Goal: Task Accomplishment & Management: Use online tool/utility

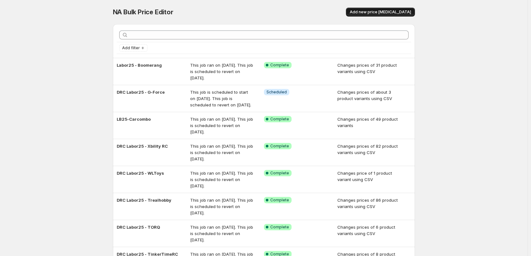
click at [397, 13] on span "Add new price [MEDICAL_DATA]" at bounding box center [380, 12] width 61 height 5
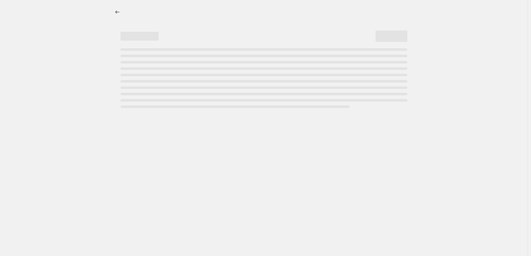
select select "percentage"
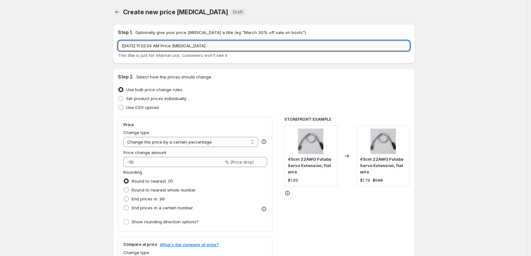
click at [169, 49] on input "[DATE] 11:32:24 AM Price [MEDICAL_DATA]" at bounding box center [264, 46] width 292 height 10
type input "LBD25 [PERSON_NAME]"
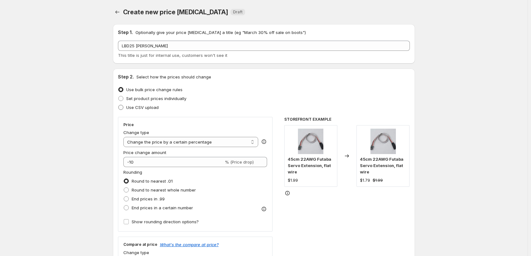
click at [146, 107] on span "Use CSV upload" at bounding box center [142, 107] width 32 height 5
click at [119, 105] on input "Use CSV upload" at bounding box center [118, 105] width 0 height 0
radio input "true"
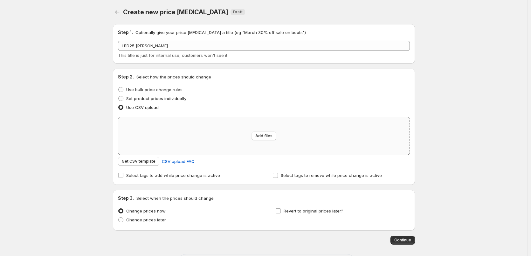
click at [192, 150] on div "Add files" at bounding box center [263, 136] width 291 height 38
type input "C:\fakepath\Align Kits.csv"
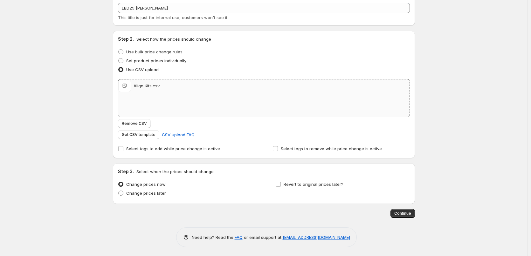
scroll to position [38, 0]
click at [304, 184] on span "Revert to original prices later?" at bounding box center [314, 183] width 60 height 5
click at [281, 184] on input "Revert to original prices later?" at bounding box center [278, 183] width 5 height 5
checkbox input "true"
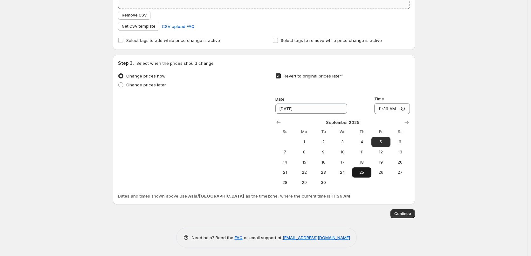
scroll to position [147, 0]
click at [323, 140] on span "2" at bounding box center [324, 141] width 14 height 5
type input "[DATE]"
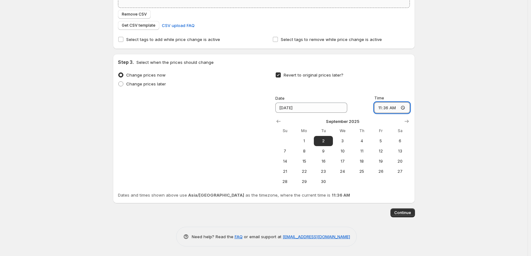
click at [386, 108] on input "11:36" at bounding box center [392, 107] width 36 height 11
type input "11:00"
click at [468, 141] on div "Create new price [MEDICAL_DATA]. This page is ready Create new price [MEDICAL_D…" at bounding box center [264, 55] width 528 height 404
click at [405, 213] on span "Continue" at bounding box center [402, 213] width 17 height 5
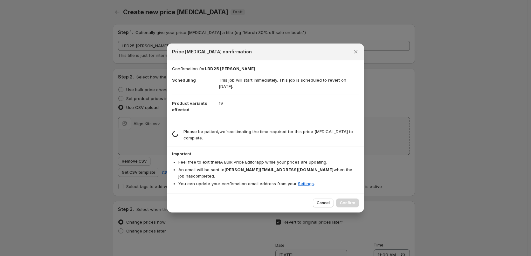
scroll to position [0, 0]
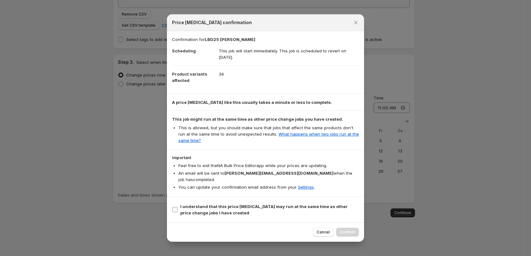
click at [261, 211] on span "I understand that this price [MEDICAL_DATA] may run at the same time as other p…" at bounding box center [269, 210] width 179 height 13
click at [178, 211] on input "I understand that this price [MEDICAL_DATA] may run at the same time as other p…" at bounding box center [174, 209] width 5 height 5
checkbox input "true"
click at [350, 228] on button "Confirm" at bounding box center [347, 232] width 23 height 9
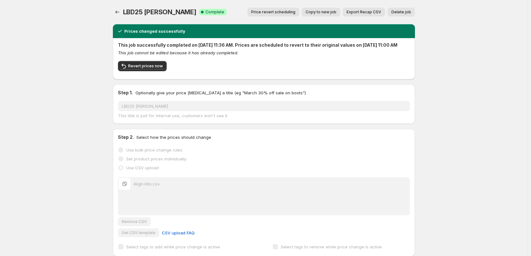
click at [115, 10] on button "Price change jobs" at bounding box center [117, 12] width 9 height 9
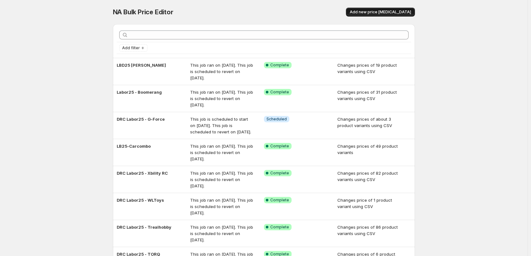
click at [374, 12] on span "Add new price [MEDICAL_DATA]" at bounding box center [380, 12] width 61 height 5
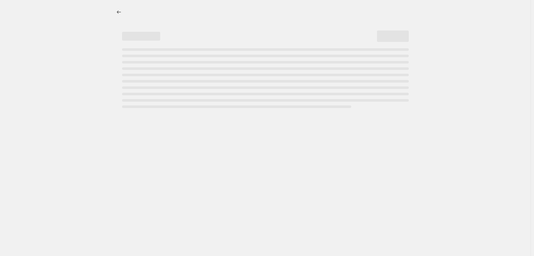
select select "percentage"
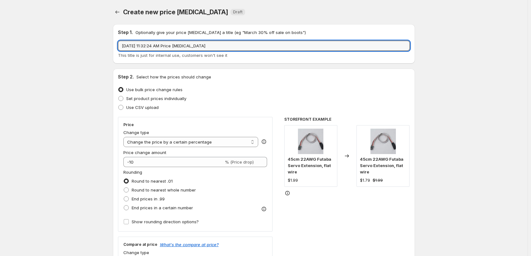
drag, startPoint x: 222, startPoint y: 44, endPoint x: 25, endPoint y: 57, distance: 197.7
type input "LBD25 Scale Heli"
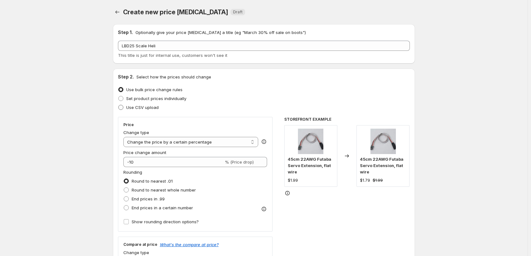
click at [136, 110] on span "Use CSV upload" at bounding box center [142, 107] width 32 height 6
click at [119, 105] on input "Use CSV upload" at bounding box center [118, 105] width 0 height 0
radio input "true"
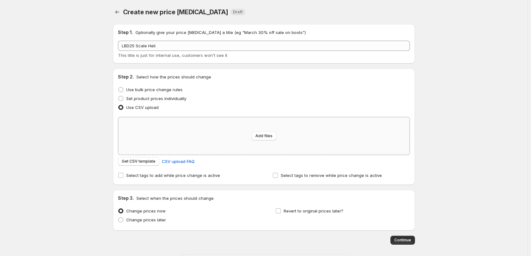
click at [243, 136] on div "Add files" at bounding box center [263, 136] width 291 height 38
type input "C:\fakepath\Scale Heli.csv"
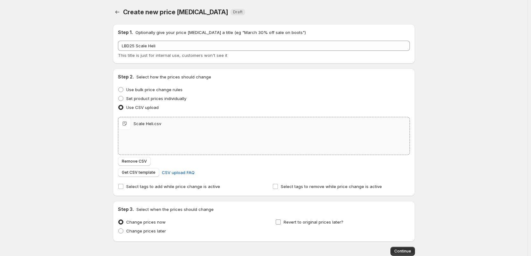
click at [307, 221] on span "Revert to original prices later?" at bounding box center [314, 222] width 60 height 5
click at [281, 221] on input "Revert to original prices later?" at bounding box center [278, 222] width 5 height 5
checkbox input "true"
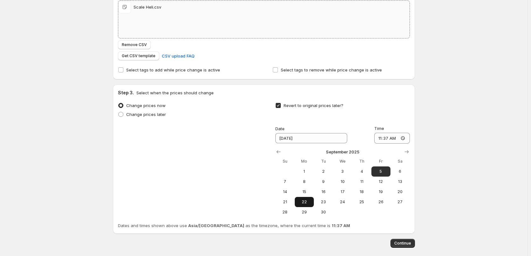
scroll to position [127, 0]
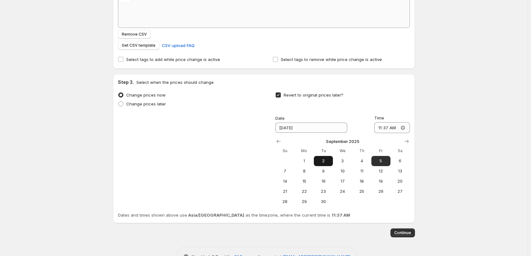
click at [319, 161] on span "2" at bounding box center [324, 161] width 14 height 5
type input "[DATE]"
click at [384, 129] on input "11:37" at bounding box center [392, 127] width 36 height 11
type input "11:00"
click at [477, 146] on div "Create new price [MEDICAL_DATA]. This page is ready Create new price [MEDICAL_D…" at bounding box center [264, 75] width 528 height 404
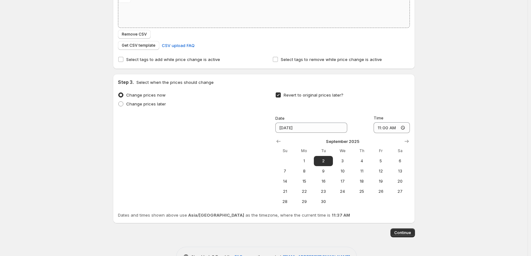
scroll to position [147, 0]
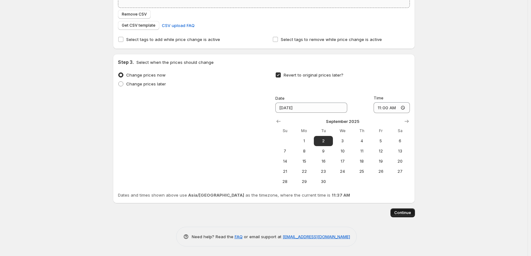
click at [405, 216] on button "Continue" at bounding box center [403, 213] width 24 height 9
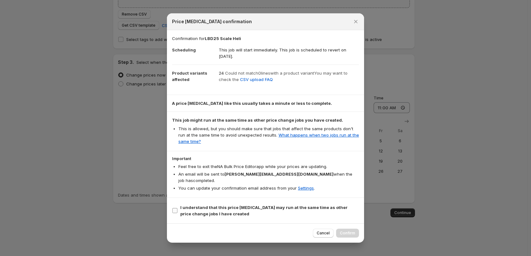
click at [259, 205] on b "I understand that this price [MEDICAL_DATA] may run at the same time as other p…" at bounding box center [263, 210] width 167 height 11
click at [178, 208] on input "I understand that this price [MEDICAL_DATA] may run at the same time as other p…" at bounding box center [174, 210] width 5 height 5
checkbox input "true"
click at [344, 231] on span "Confirm" at bounding box center [347, 233] width 15 height 5
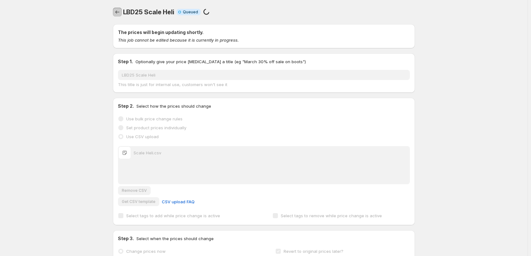
click at [116, 11] on icon "Price change jobs" at bounding box center [117, 12] width 6 height 6
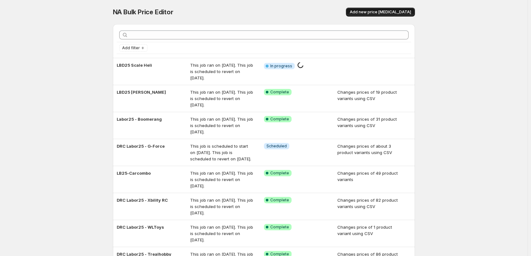
click at [389, 8] on button "Add new price [MEDICAL_DATA]" at bounding box center [380, 12] width 69 height 9
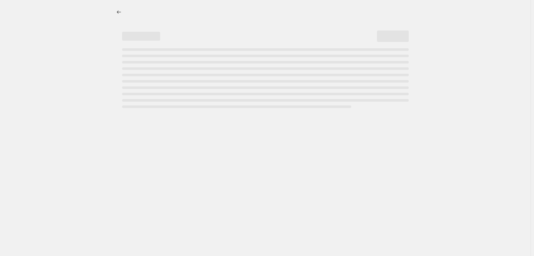
select select "percentage"
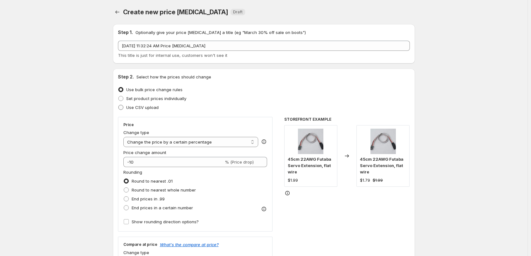
click at [147, 109] on span "Use CSV upload" at bounding box center [142, 107] width 32 height 5
click at [119, 105] on input "Use CSV upload" at bounding box center [118, 105] width 0 height 0
radio input "true"
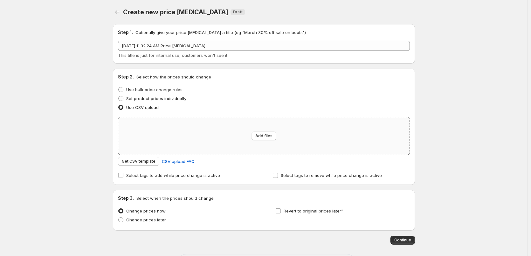
click at [220, 146] on div "Add files" at bounding box center [263, 136] width 291 height 38
type input "C:\fakepath\Goosky Kits.csv"
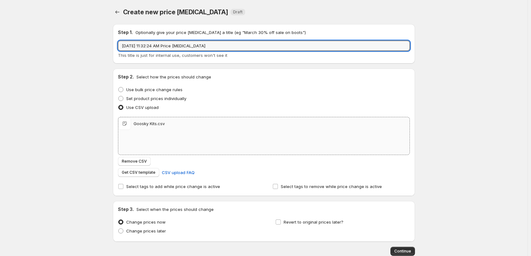
drag, startPoint x: 215, startPoint y: 47, endPoint x: 80, endPoint y: 60, distance: 135.2
click at [81, 60] on div "Create new price [MEDICAL_DATA]. This page is ready Create new price [MEDICAL_D…" at bounding box center [264, 147] width 528 height 295
type input "LBD25 Goosky"
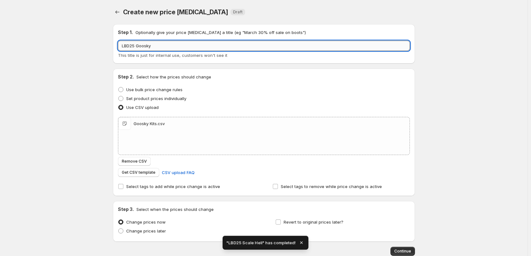
click at [169, 45] on input "LBD25 Goosky" at bounding box center [264, 46] width 292 height 10
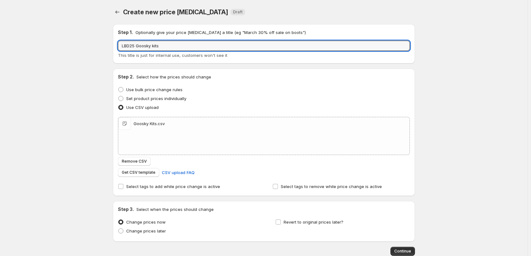
scroll to position [38, 0]
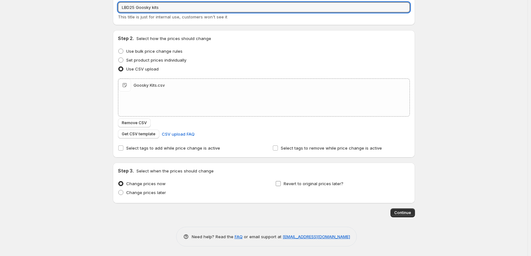
type input "LBD25 Goosky kits"
click at [307, 185] on span "Revert to original prices later?" at bounding box center [314, 183] width 60 height 5
click at [281, 185] on input "Revert to original prices later?" at bounding box center [278, 183] width 5 height 5
checkbox input "true"
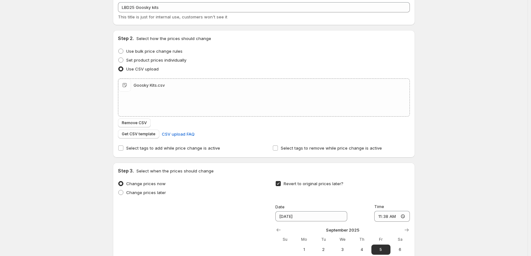
scroll to position [134, 0]
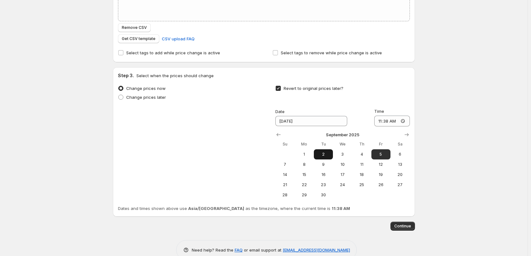
click at [321, 154] on span "2" at bounding box center [324, 154] width 14 height 5
type input "[DATE]"
click at [388, 122] on input "11:38" at bounding box center [392, 121] width 36 height 11
type input "11:00"
click at [424, 125] on div "Create new price [MEDICAL_DATA]. This page is ready Create new price [MEDICAL_D…" at bounding box center [264, 68] width 528 height 404
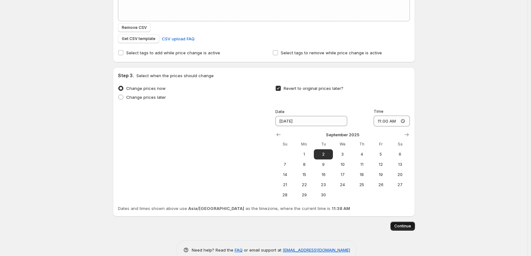
click at [400, 224] on span "Continue" at bounding box center [402, 226] width 17 height 5
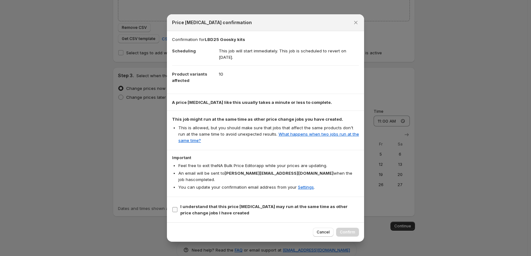
click at [276, 205] on b "I understand that this price [MEDICAL_DATA] may run at the same time as other p…" at bounding box center [263, 209] width 167 height 11
click at [178, 207] on input "I understand that this price [MEDICAL_DATA] may run at the same time as other p…" at bounding box center [174, 209] width 5 height 5
checkbox input "true"
click at [352, 233] on button "Confirm" at bounding box center [347, 232] width 23 height 9
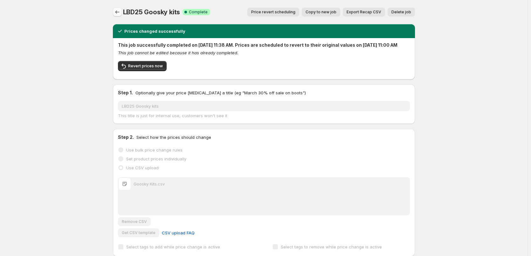
click at [118, 11] on icon "Price change jobs" at bounding box center [117, 12] width 6 height 6
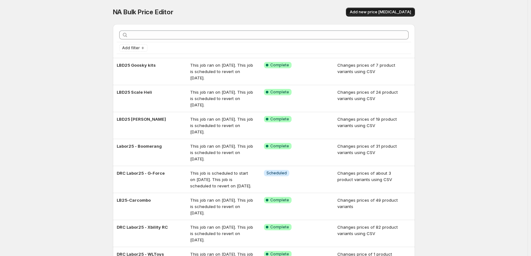
click at [371, 13] on span "Add new price [MEDICAL_DATA]" at bounding box center [380, 12] width 61 height 5
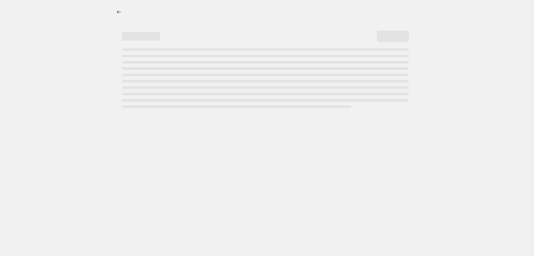
select select "percentage"
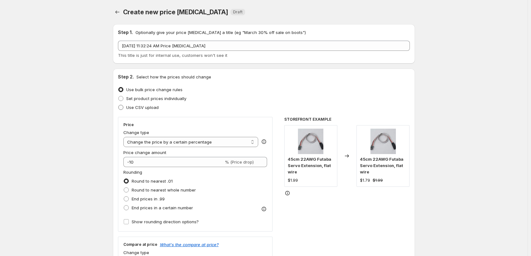
click at [145, 105] on span "Use CSV upload" at bounding box center [142, 107] width 32 height 5
click at [119, 105] on input "Use CSV upload" at bounding box center [118, 105] width 0 height 0
radio input "true"
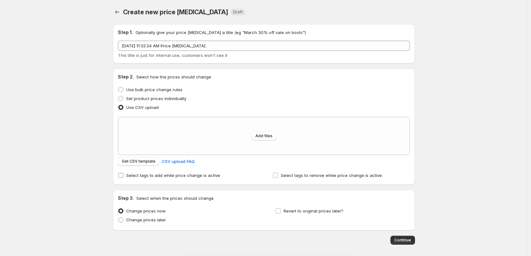
click at [216, 171] on label "Select tags to add while price change is active" at bounding box center [169, 175] width 102 height 9
click at [123, 173] on input "Select tags to add while price change is active" at bounding box center [120, 175] width 5 height 5
checkbox input "true"
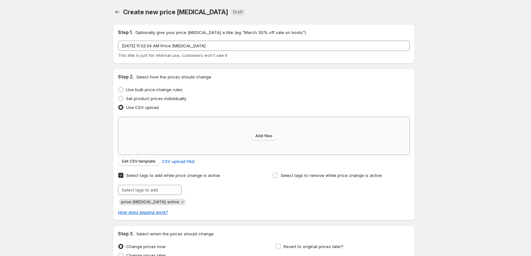
click at [210, 140] on div "Add files" at bounding box center [263, 136] width 291 height 38
type input "C:\fakepath\MA.csv"
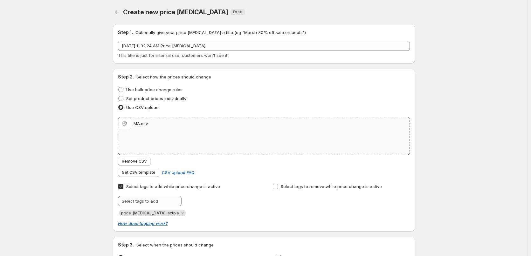
click at [129, 187] on span "Select tags to add while price change is active" at bounding box center [173, 186] width 94 height 5
click at [123, 187] on input "Select tags to add while price change is active" at bounding box center [120, 186] width 5 height 5
checkbox input "false"
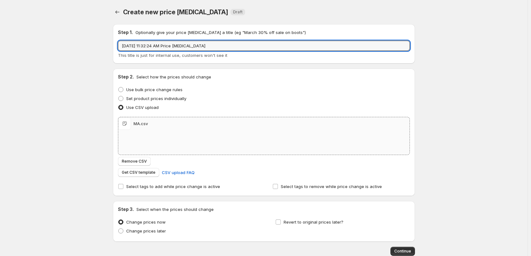
drag, startPoint x: 213, startPoint y: 43, endPoint x: 88, endPoint y: 62, distance: 126.7
click at [91, 61] on div "Create new price [MEDICAL_DATA]. This page is ready Create new price [MEDICAL_D…" at bounding box center [264, 147] width 528 height 295
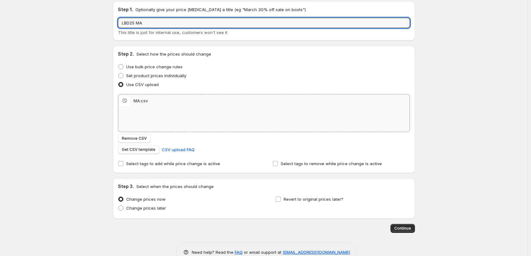
scroll to position [38, 0]
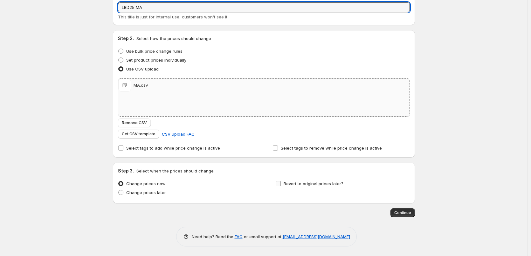
type input "LBD25 MA"
click at [300, 185] on span "Revert to original prices later?" at bounding box center [314, 183] width 60 height 5
click at [281, 185] on input "Revert to original prices later?" at bounding box center [278, 183] width 5 height 5
checkbox input "true"
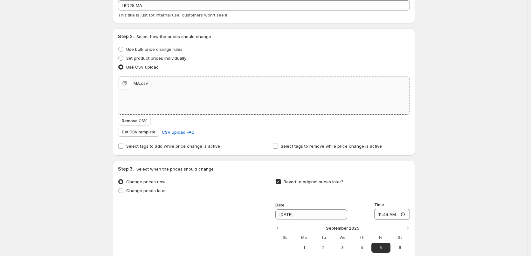
scroll to position [102, 0]
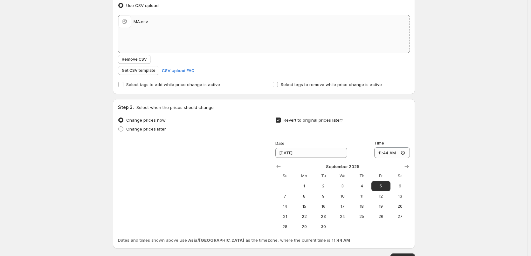
drag, startPoint x: 325, startPoint y: 186, endPoint x: 355, endPoint y: 171, distance: 33.7
click at [325, 186] on span "2" at bounding box center [324, 186] width 14 height 5
type input "[DATE]"
click at [386, 153] on input "11:44" at bounding box center [392, 153] width 36 height 11
type input "11:00"
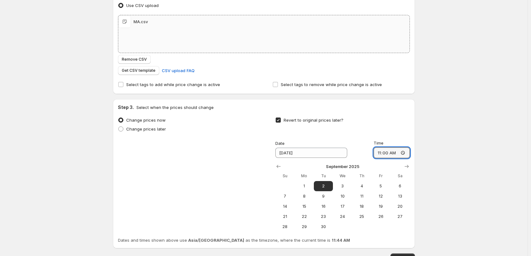
click at [458, 165] on div "Create new price [MEDICAL_DATA]. This page is ready Create new price [MEDICAL_D…" at bounding box center [264, 100] width 528 height 404
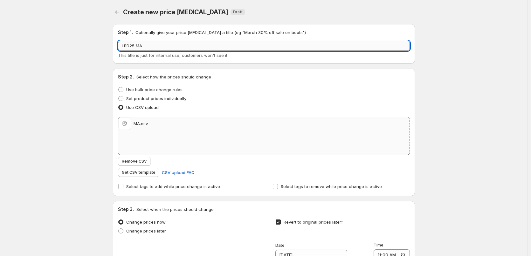
click at [185, 45] on input "LBD25 MA" at bounding box center [264, 46] width 292 height 10
type input "LBD25 MA kits"
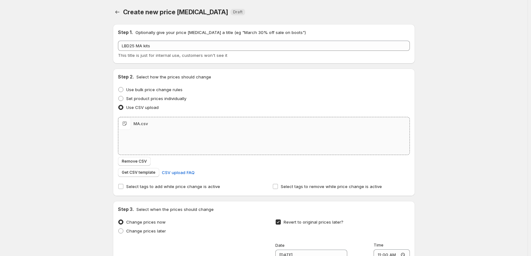
click at [440, 109] on div "Create new price [MEDICAL_DATA]. This page is ready Create new price [MEDICAL_D…" at bounding box center [264, 202] width 528 height 404
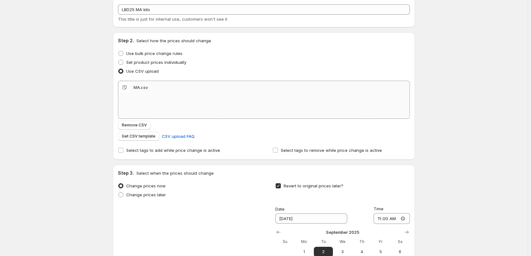
scroll to position [127, 0]
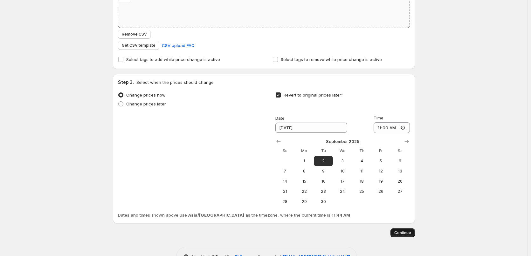
click at [399, 232] on span "Continue" at bounding box center [402, 233] width 17 height 5
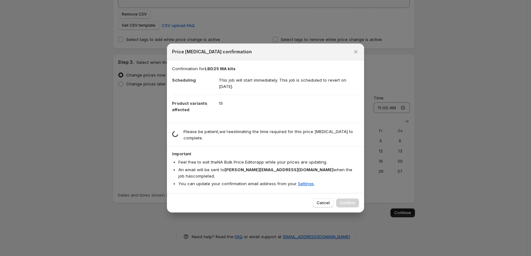
scroll to position [0, 0]
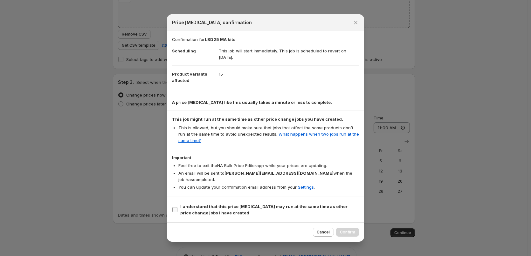
click at [249, 204] on span "I understand that this price [MEDICAL_DATA] may run at the same time as other p…" at bounding box center [269, 210] width 179 height 13
click at [178, 207] on input "I understand that this price [MEDICAL_DATA] may run at the same time as other p…" at bounding box center [174, 209] width 5 height 5
checkbox input "true"
click at [349, 230] on span "Confirm" at bounding box center [347, 232] width 15 height 5
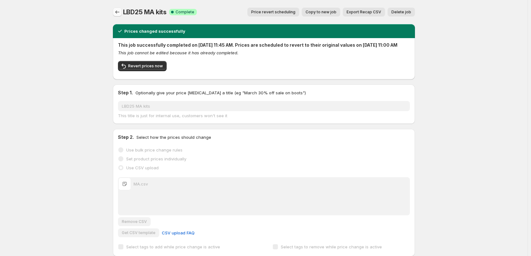
click at [117, 12] on icon "Price change jobs" at bounding box center [117, 12] width 6 height 6
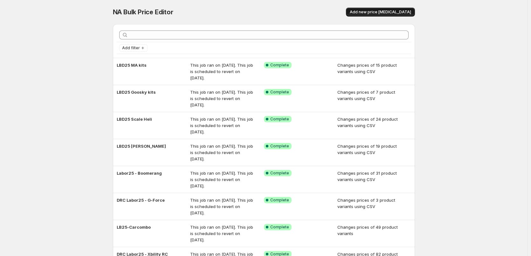
click at [389, 11] on span "Add new price [MEDICAL_DATA]" at bounding box center [380, 12] width 61 height 5
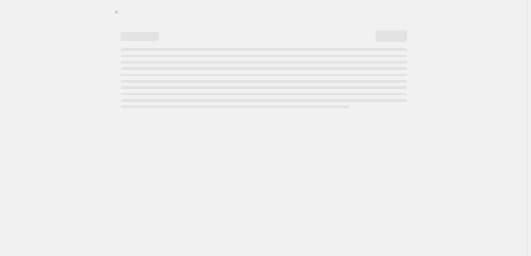
select select "percentage"
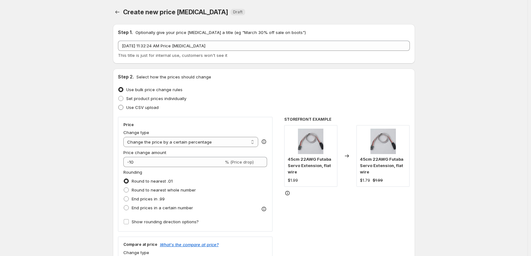
click at [138, 109] on span "Use CSV upload" at bounding box center [142, 107] width 32 height 5
click at [119, 105] on input "Use CSV upload" at bounding box center [118, 105] width 0 height 0
radio input "true"
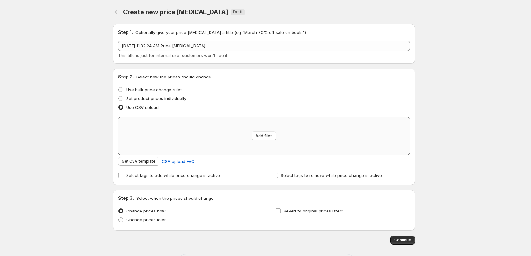
click at [184, 145] on div "Add files" at bounding box center [263, 136] width 291 height 38
type input "C:\fakepath\SAB kit.csv"
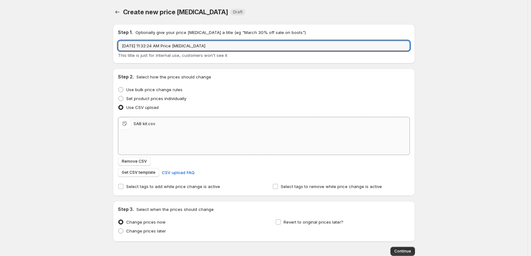
drag, startPoint x: 218, startPoint y: 47, endPoint x: 19, endPoint y: 40, distance: 199.0
click at [19, 40] on div "Create new price [MEDICAL_DATA]. This page is ready Create new price [MEDICAL_D…" at bounding box center [264, 147] width 528 height 295
type input "LBD25 SAB Kits"
click at [317, 225] on span "Revert to original prices later?" at bounding box center [314, 222] width 60 height 6
click at [281, 225] on input "Revert to original prices later?" at bounding box center [278, 222] width 5 height 5
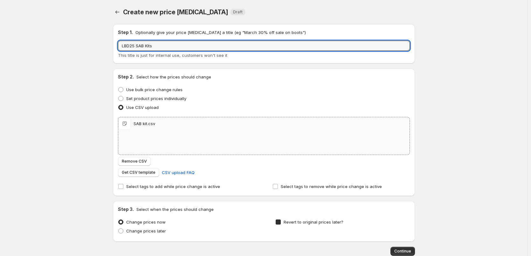
checkbox input "true"
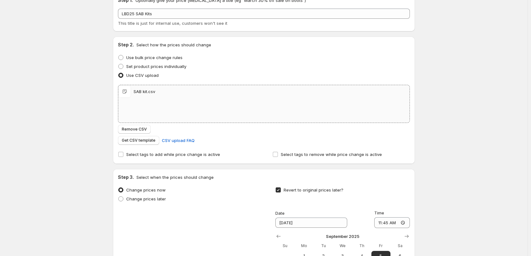
scroll to position [127, 0]
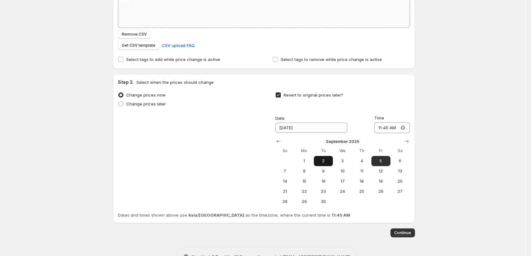
click at [329, 162] on span "2" at bounding box center [324, 161] width 14 height 5
type input "[DATE]"
click at [387, 129] on input "11:45" at bounding box center [392, 127] width 36 height 11
type input "11:00"
click at [449, 147] on div "Create new price [MEDICAL_DATA]. This page is ready Create new price [MEDICAL_D…" at bounding box center [264, 75] width 528 height 404
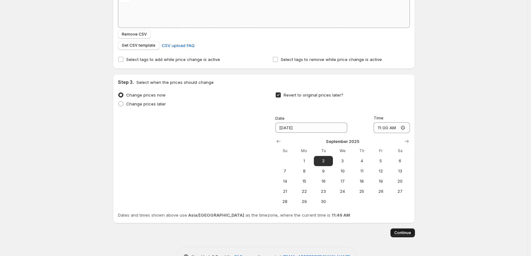
click at [405, 230] on button "Continue" at bounding box center [403, 233] width 24 height 9
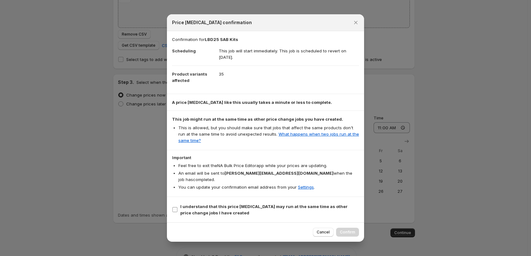
click at [213, 205] on b "I understand that this price [MEDICAL_DATA] may run at the same time as other p…" at bounding box center [263, 209] width 167 height 11
click at [178, 207] on input "I understand that this price [MEDICAL_DATA] may run at the same time as other p…" at bounding box center [174, 209] width 5 height 5
checkbox input "true"
click at [343, 230] on span "Confirm" at bounding box center [347, 232] width 15 height 5
